Goal: Task Accomplishment & Management: Manage account settings

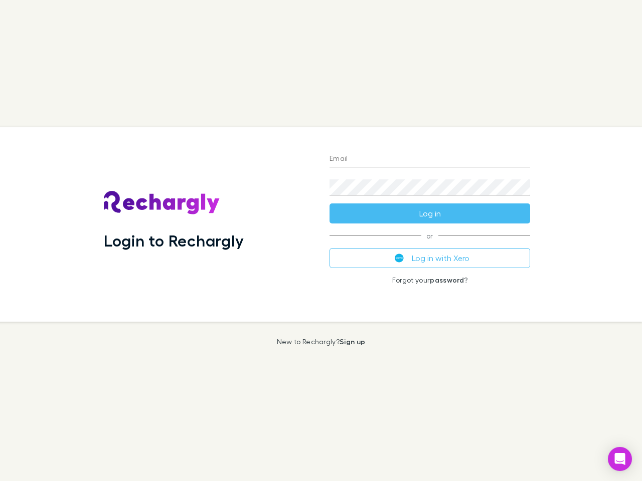
click at [321, 241] on div "Login to Rechargly" at bounding box center [209, 224] width 226 height 195
click at [430, 159] on input "Email" at bounding box center [429, 159] width 201 height 16
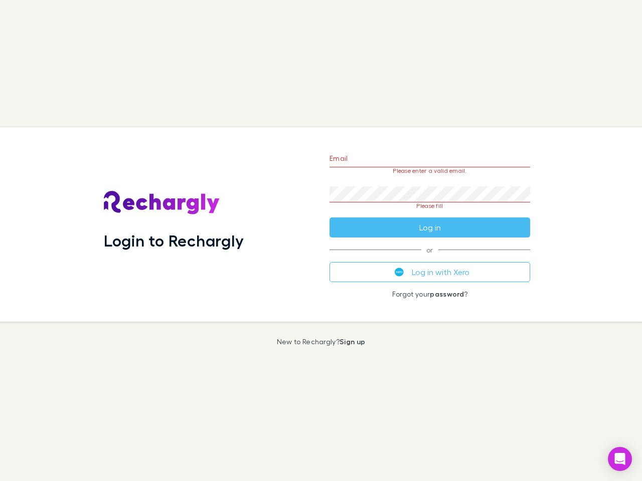
click at [430, 214] on form "Email Please enter a valid email. Password Please fill Log in" at bounding box center [429, 190] width 201 height 94
click at [430, 258] on div "Email Please enter a valid email. Password Please fill Log in or Log in with Xe…" at bounding box center [429, 224] width 217 height 195
click at [620, 459] on icon "Open Intercom Messenger" at bounding box center [620, 459] width 11 height 12
